Goal: Task Accomplishment & Management: Use online tool/utility

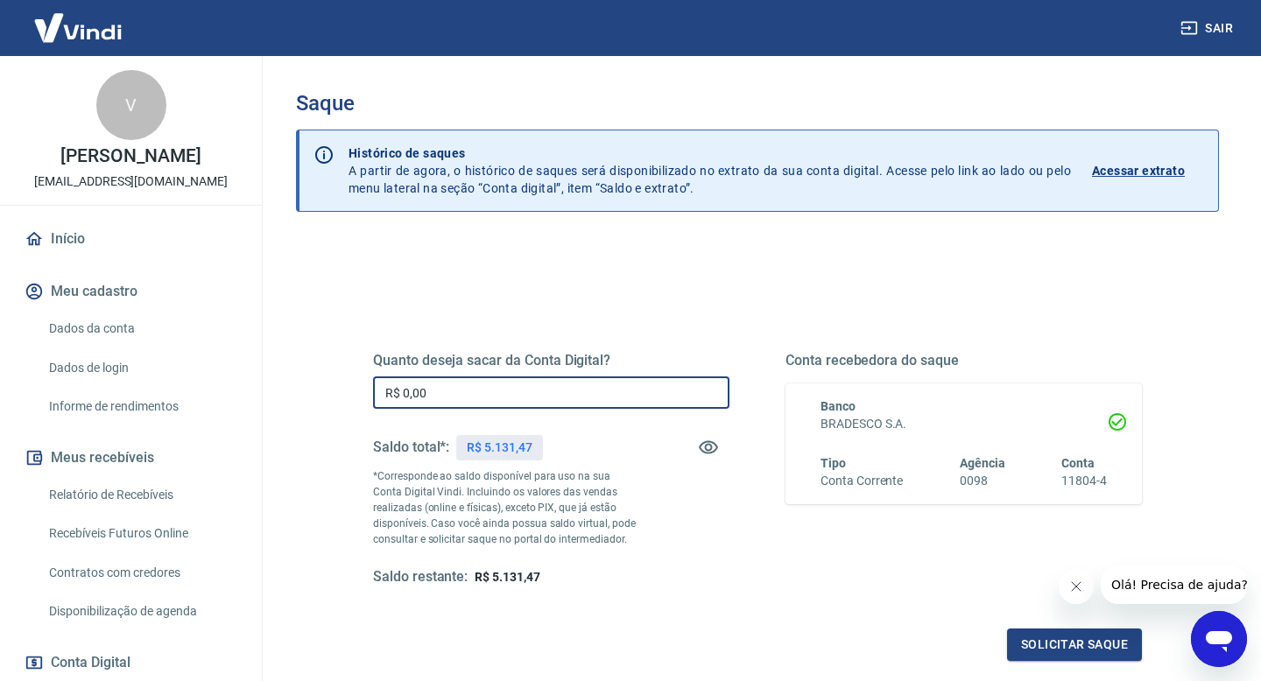
click at [642, 386] on input "R$ 0,00" at bounding box center [551, 392] width 356 height 32
type input "R$ 4.000,00"
click at [1078, 647] on button "Solicitar saque" at bounding box center [1074, 645] width 135 height 32
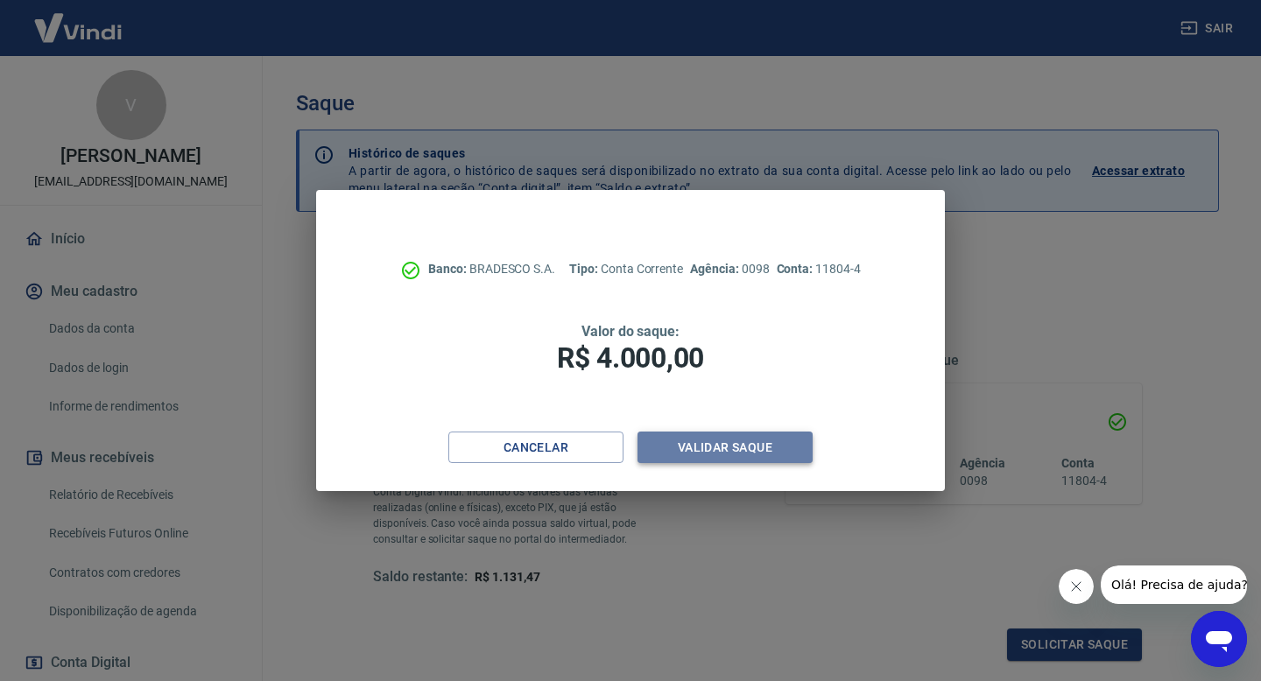
click at [781, 453] on button "Validar saque" at bounding box center [724, 448] width 175 height 32
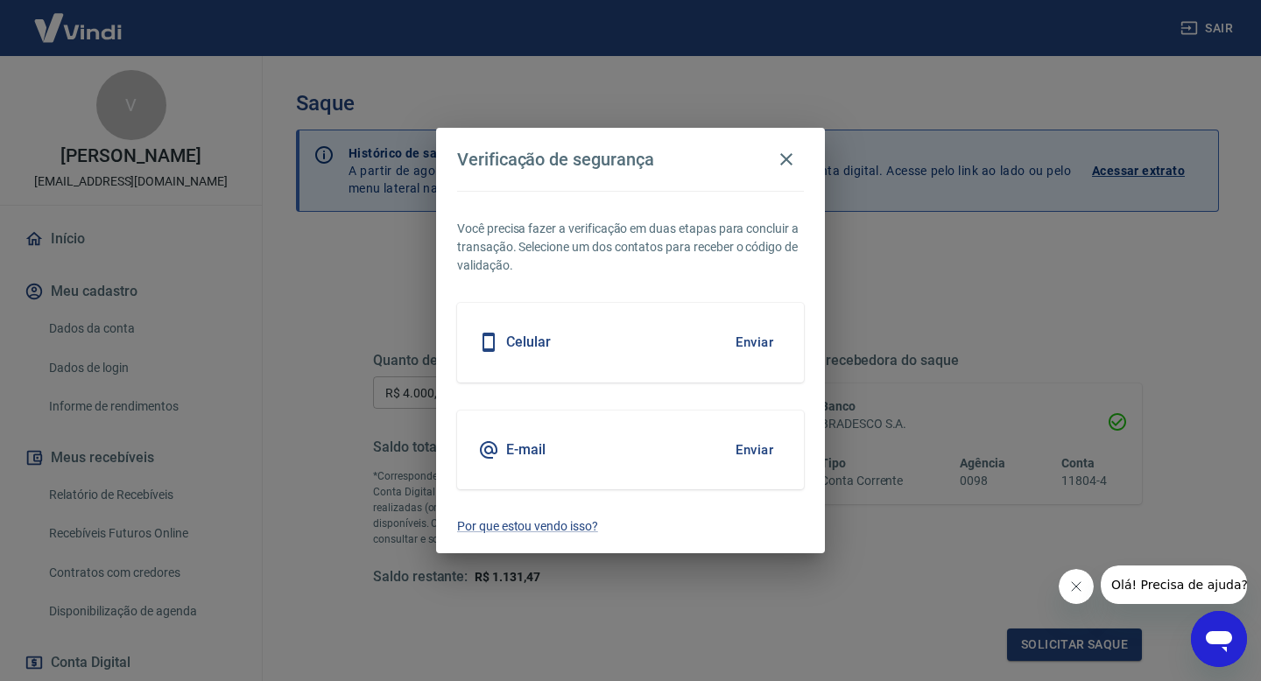
click at [756, 337] on button "Enviar" at bounding box center [754, 342] width 57 height 37
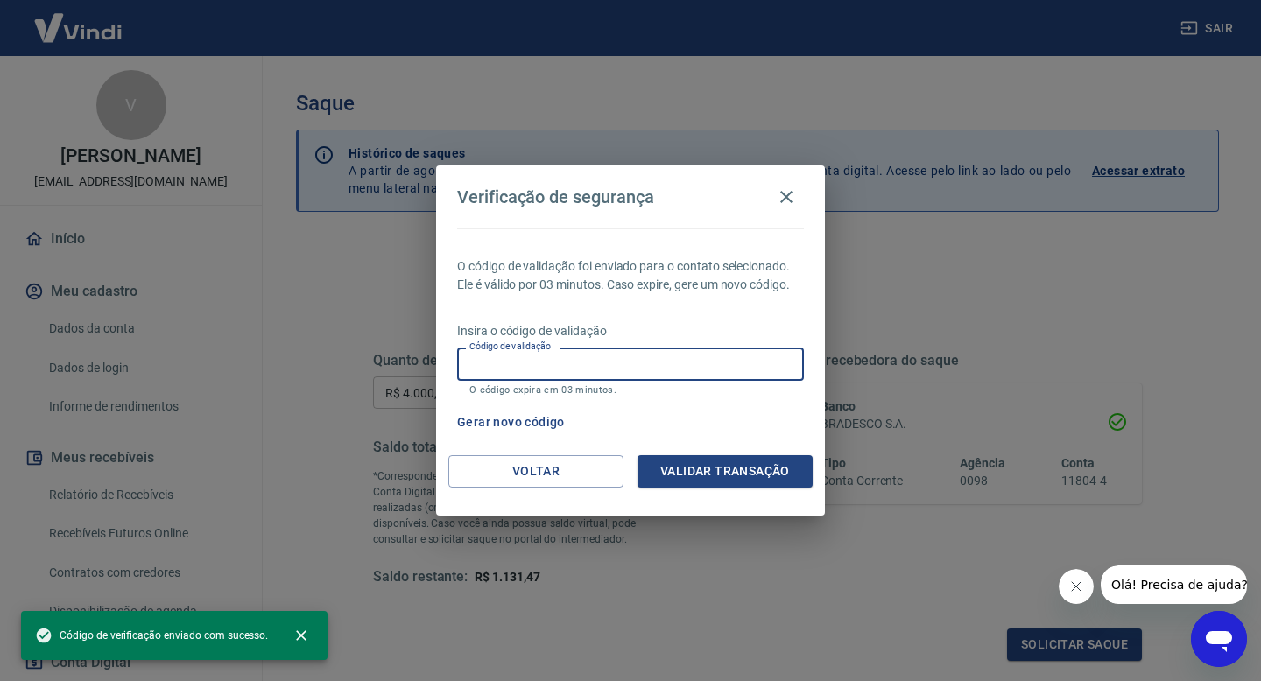
click at [730, 365] on input "Código de validação" at bounding box center [630, 364] width 347 height 32
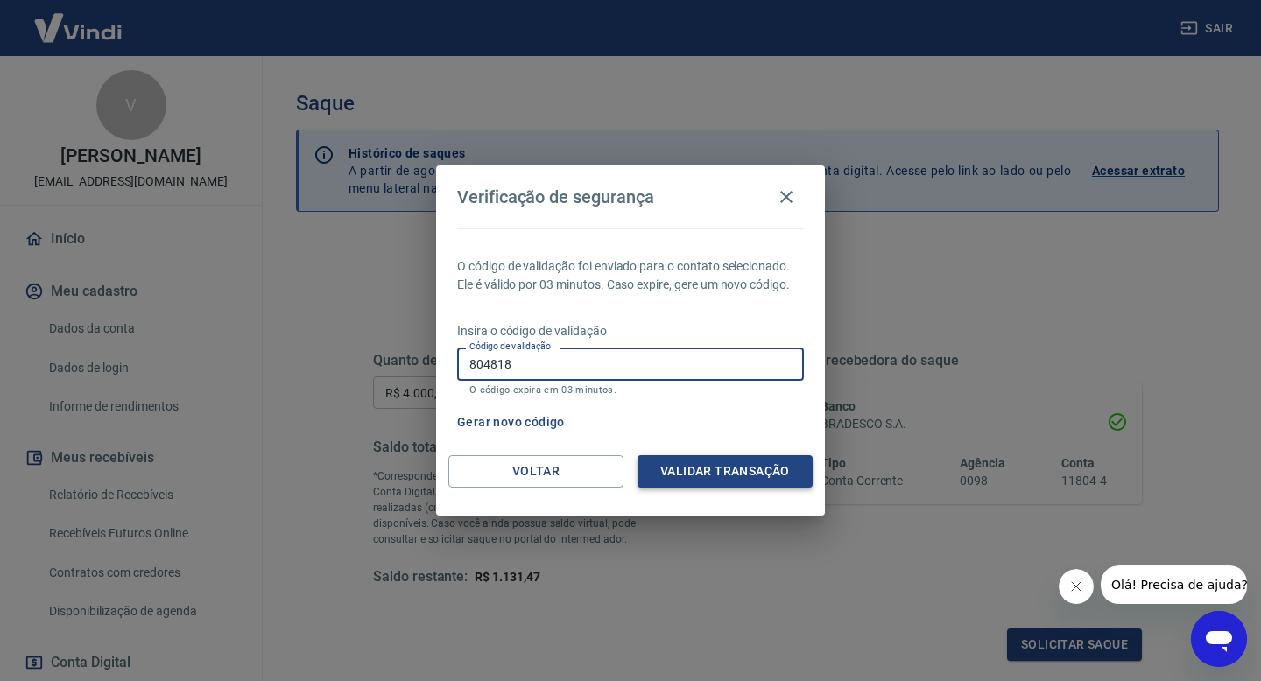
type input "804818"
click at [782, 473] on button "Validar transação" at bounding box center [724, 471] width 175 height 32
